Goal: Book appointment/travel/reservation

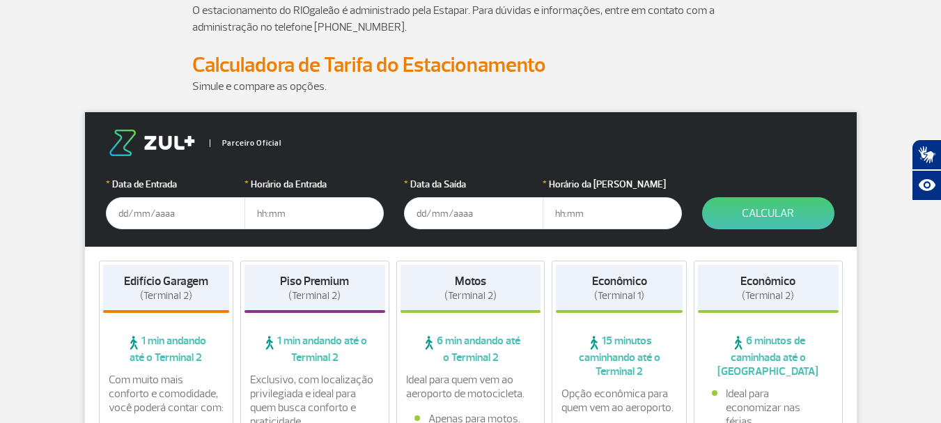
scroll to position [139, 0]
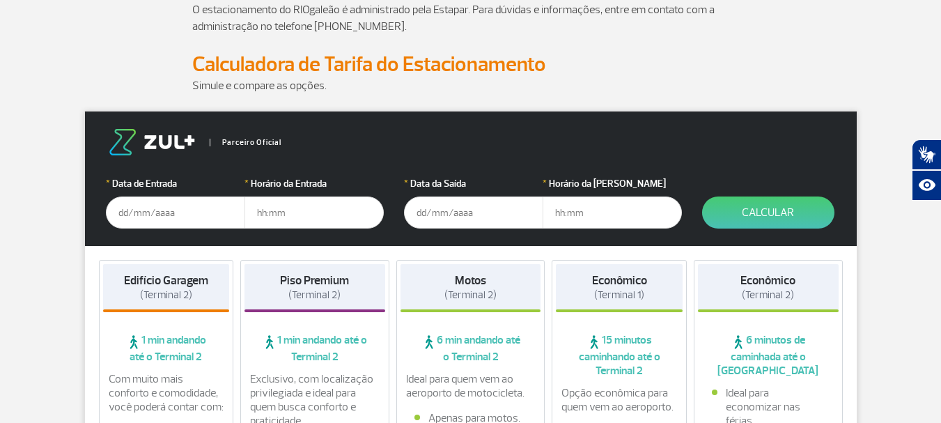
click at [180, 217] on input "text" at bounding box center [175, 212] width 139 height 32
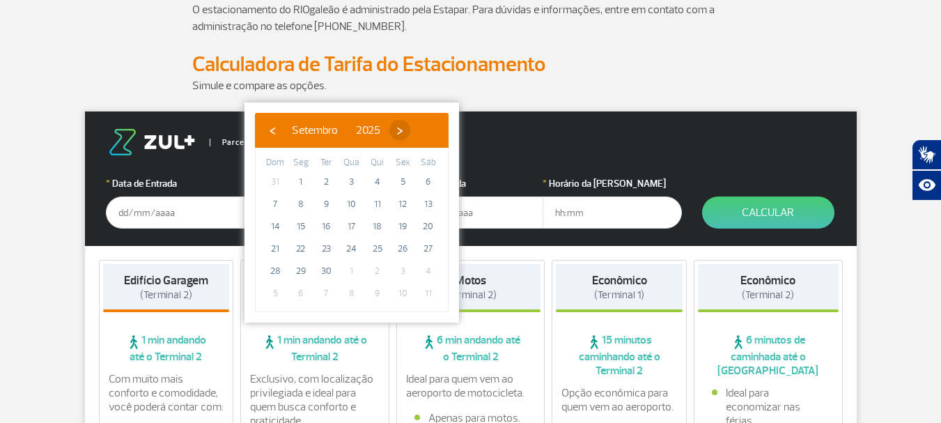
click at [410, 134] on span "›" at bounding box center [399, 130] width 21 height 21
click at [325, 225] on span "14" at bounding box center [326, 226] width 22 height 22
type input "[DATE]"
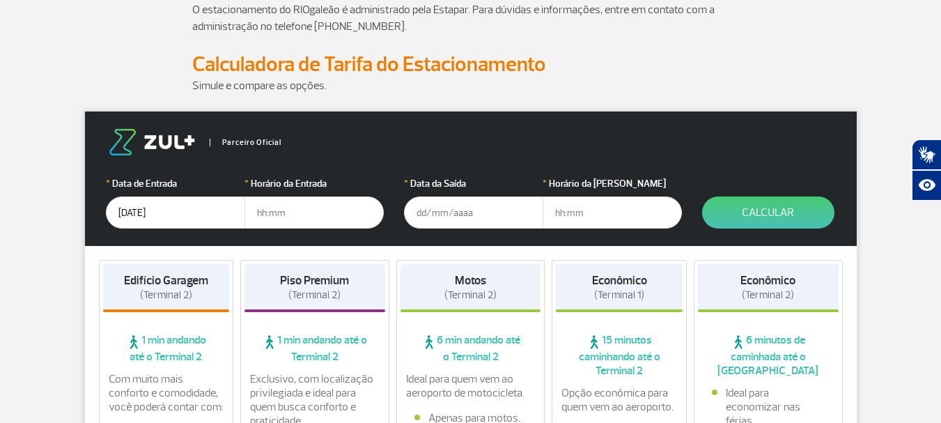
click at [295, 211] on input "text" at bounding box center [314, 212] width 139 height 32
type input "12:00"
click at [451, 217] on input "text" at bounding box center [473, 212] width 139 height 32
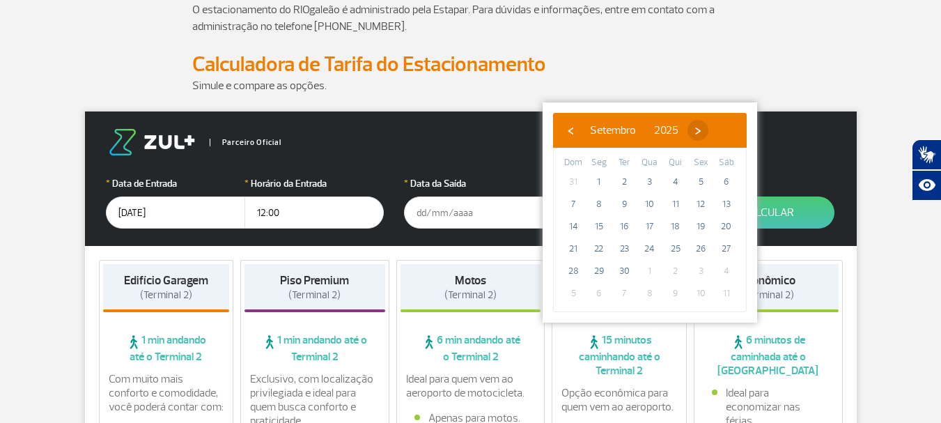
click at [709, 128] on span "›" at bounding box center [698, 130] width 21 height 21
click at [621, 252] on span "21" at bounding box center [624, 249] width 22 height 22
type input "[DATE]"
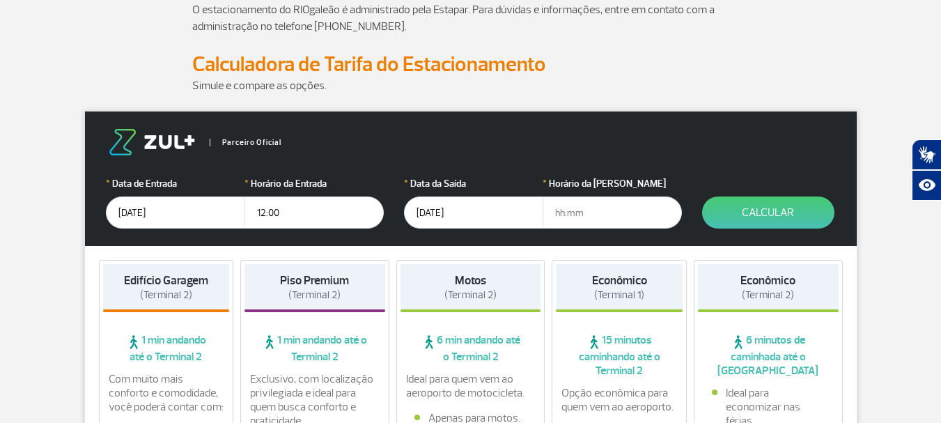
click at [587, 218] on input "text" at bounding box center [612, 212] width 139 height 32
type input "08:00"
click at [771, 206] on button "Calcular" at bounding box center [768, 212] width 132 height 32
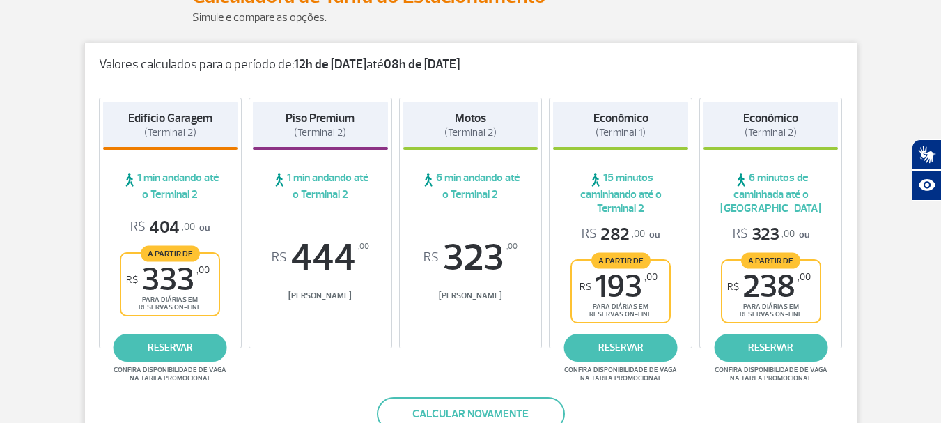
scroll to position [279, 0]
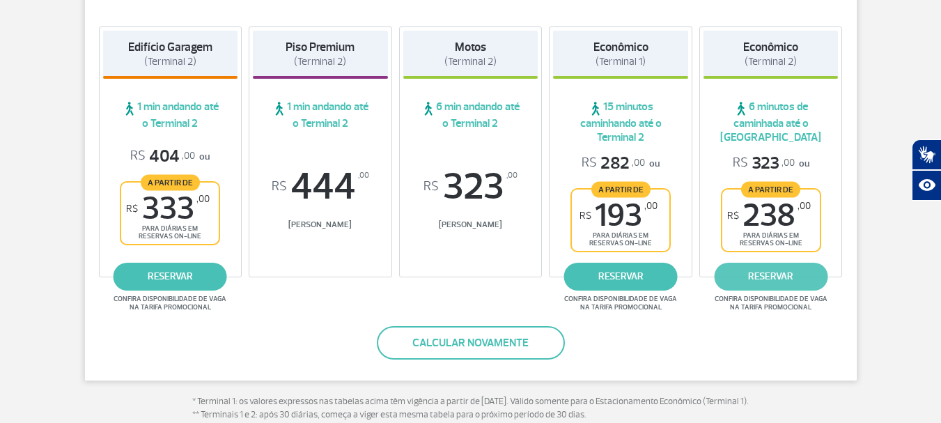
click at [777, 276] on link "reservar" at bounding box center [771, 277] width 114 height 28
